Goal: Task Accomplishment & Management: Manage account settings

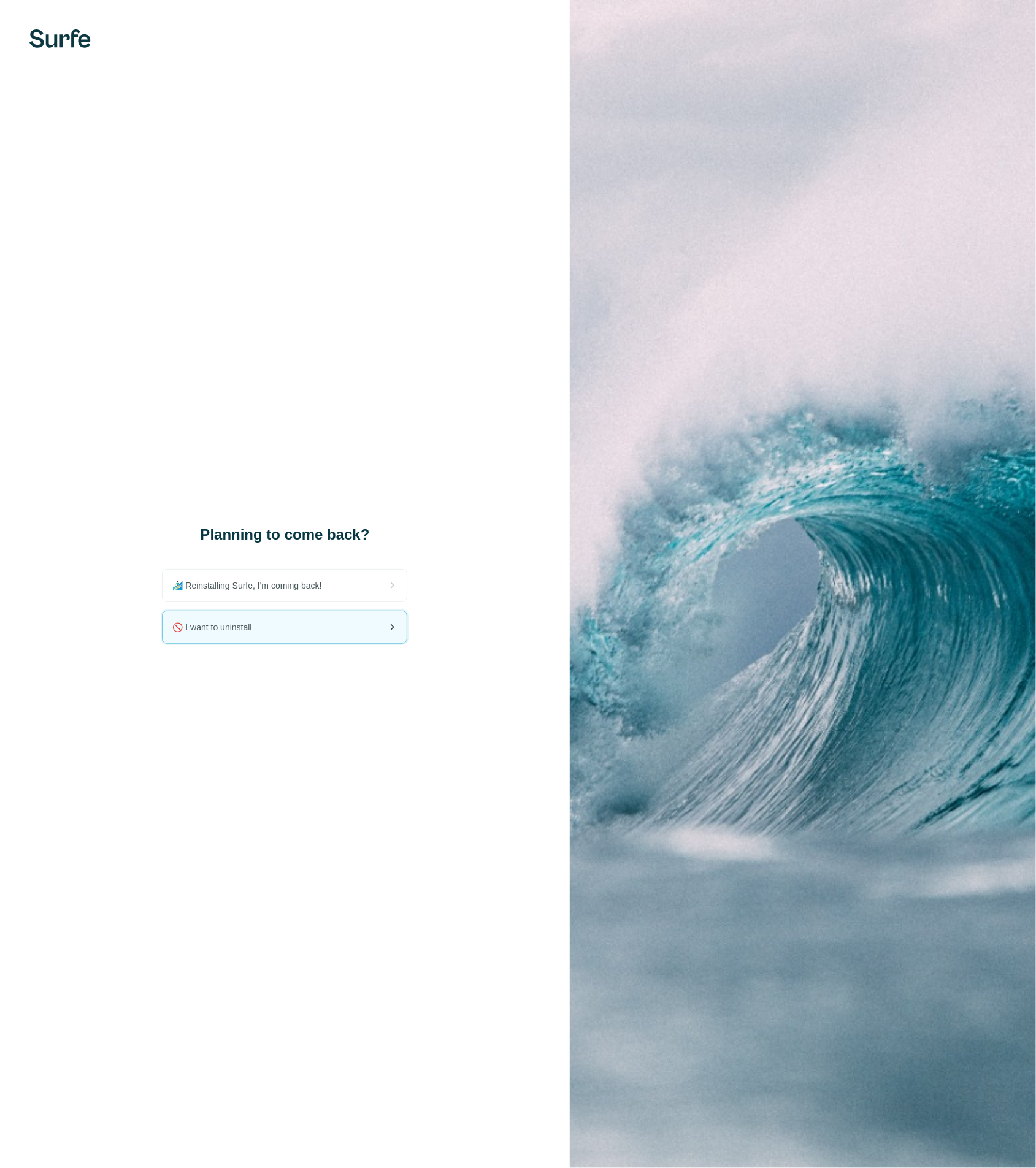
click at [244, 617] on div "🚫 I want to uninstall" at bounding box center [285, 627] width 244 height 32
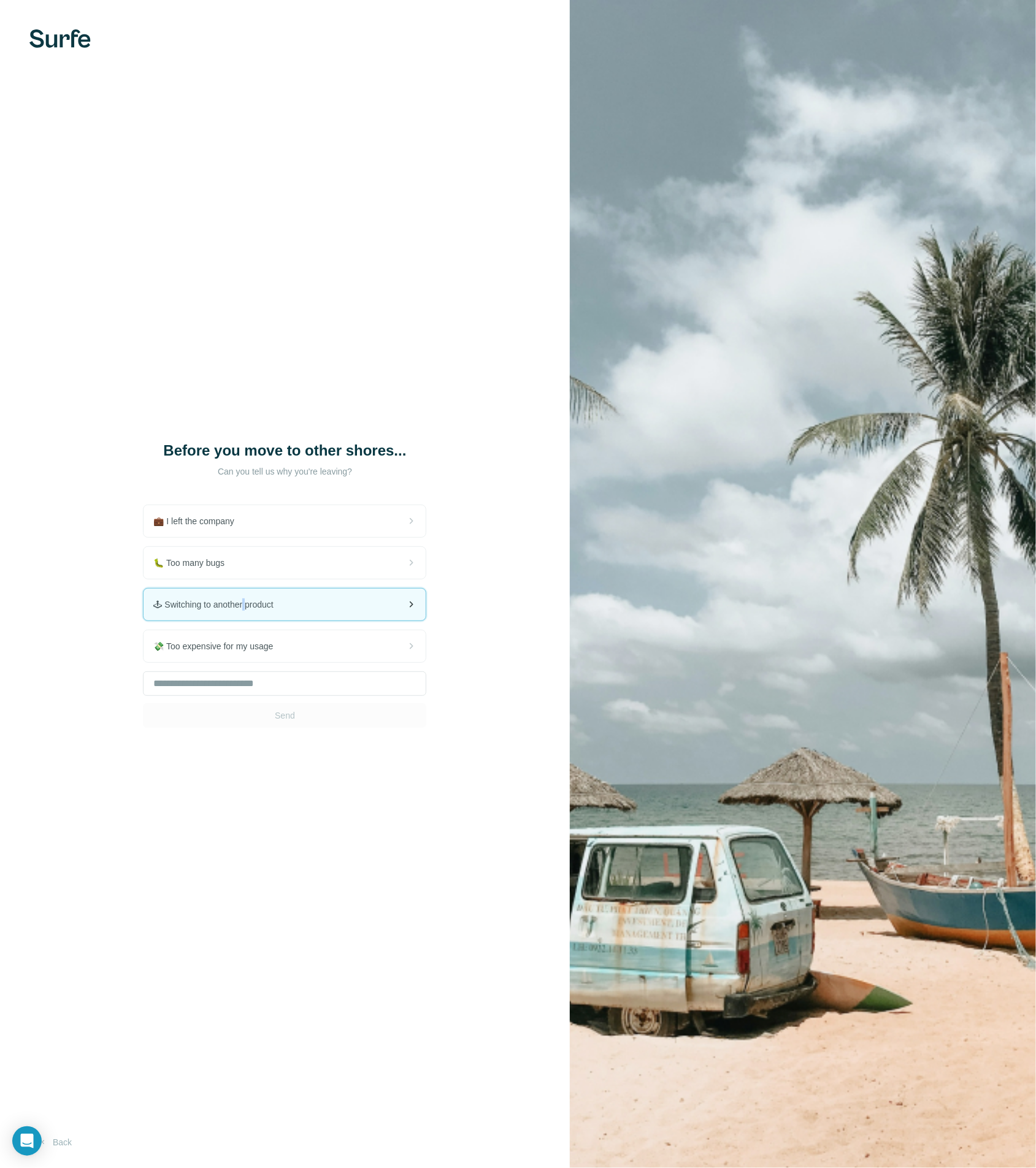
click at [243, 618] on div "🕹 Switching to another product" at bounding box center [284, 604] width 282 height 32
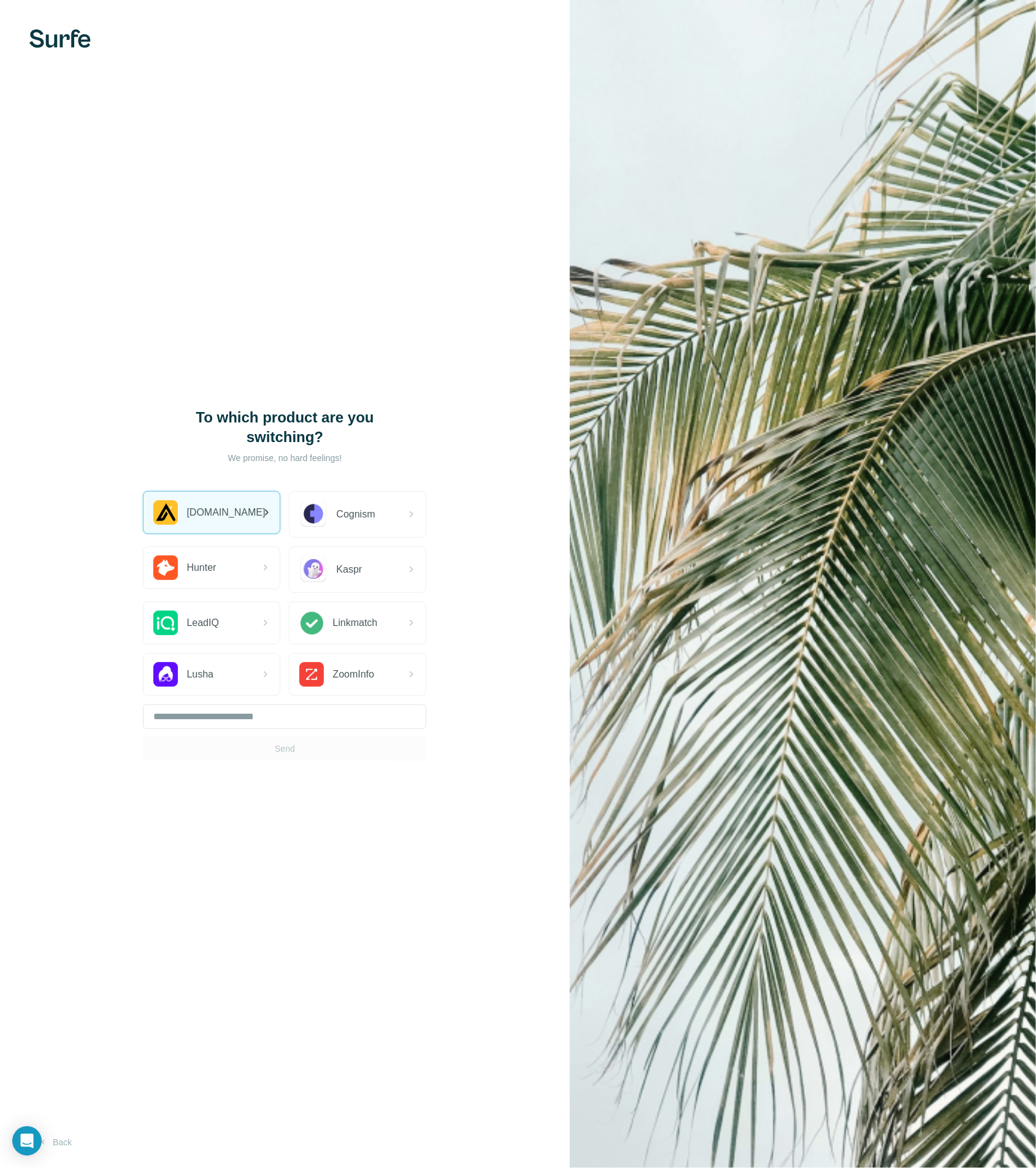
click at [208, 505] on span "[DOMAIN_NAME]" at bounding box center [225, 512] width 79 height 15
